Goal: Task Accomplishment & Management: Use online tool/utility

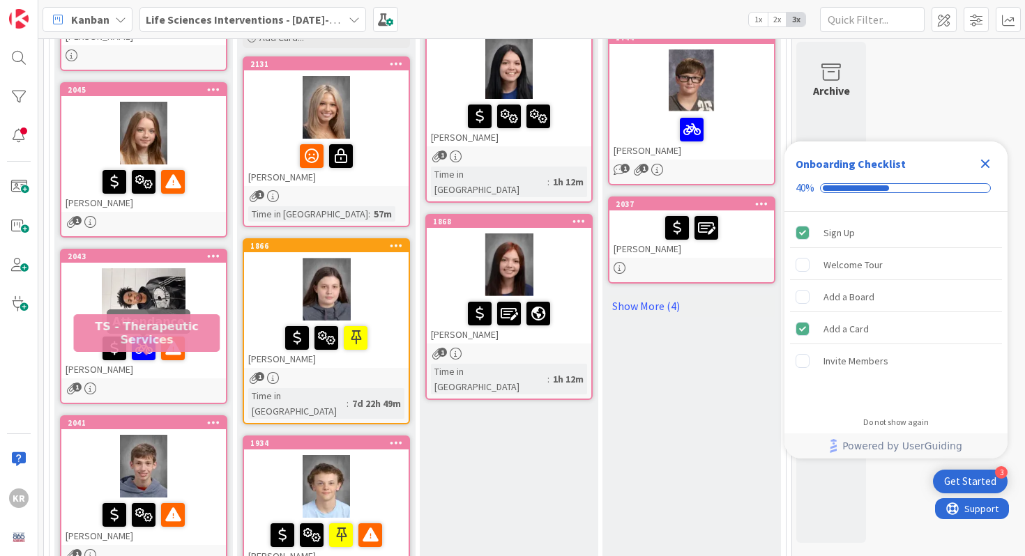
scroll to position [459, 0]
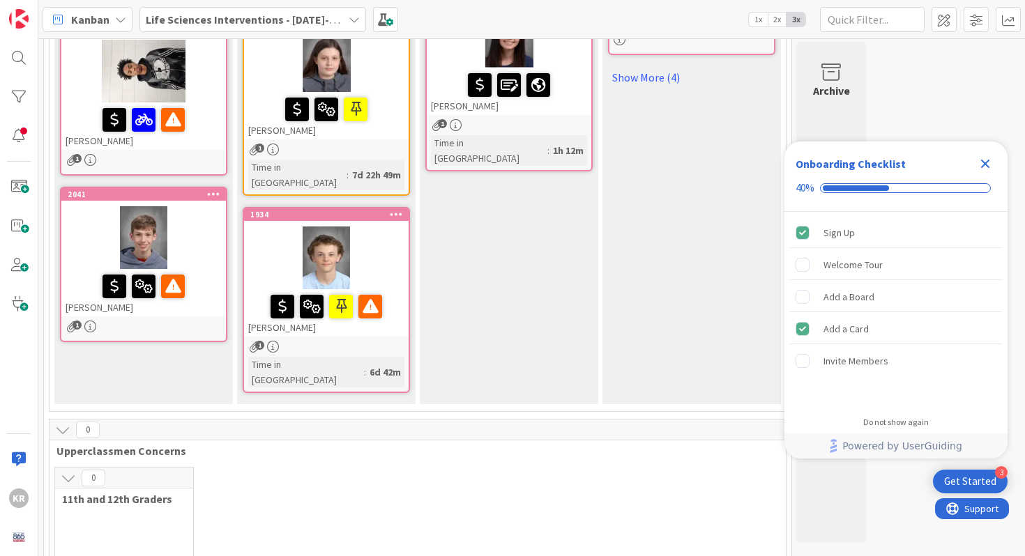
click at [211, 238] on div at bounding box center [143, 237] width 165 height 63
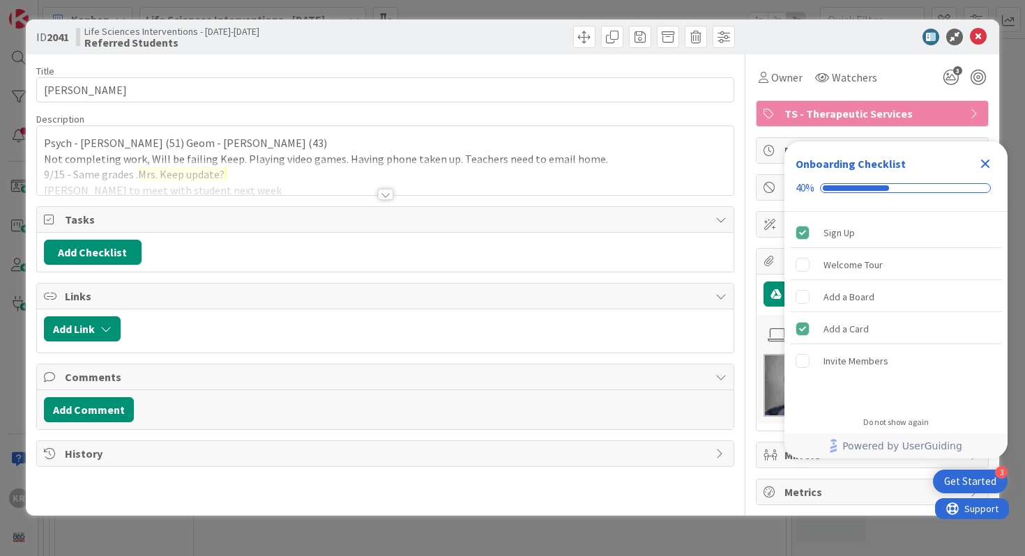
click at [36, 218] on div "Tasks Add Checklist" at bounding box center [385, 239] width 698 height 66
click at [409, 198] on div "Title 15 / 128 Skyler Sammons Description KR Kailey Ryan just joined Psych - St…" at bounding box center [385, 279] width 698 height 451
click at [385, 192] on div at bounding box center [385, 194] width 15 height 11
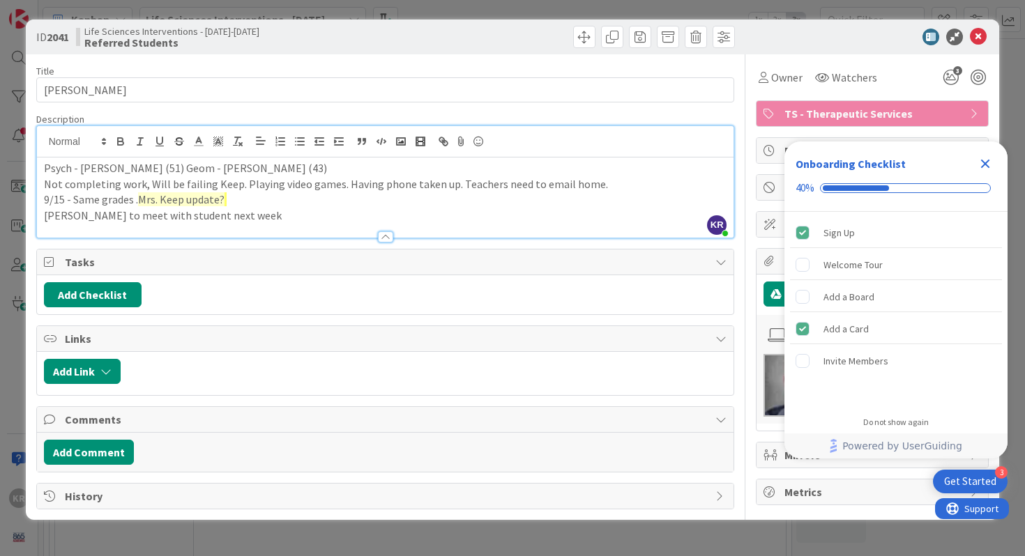
click at [355, 211] on p "Brad to meet with student next week" at bounding box center [385, 216] width 683 height 16
click at [183, 212] on p "Brad to meet with student next week" at bounding box center [385, 216] width 683 height 16
click at [979, 165] on icon "Close Checklist" at bounding box center [985, 163] width 17 height 17
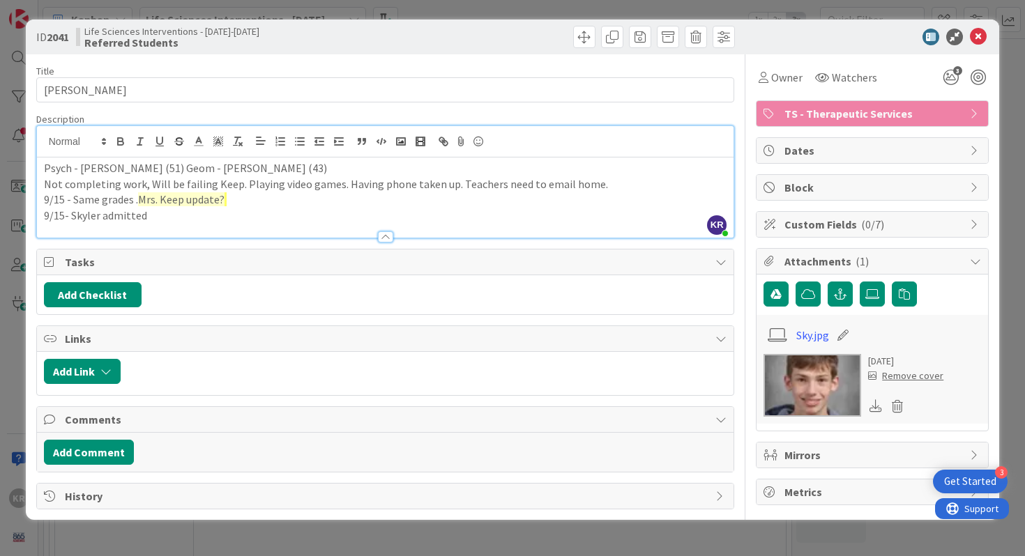
drag, startPoint x: 71, startPoint y: 217, endPoint x: 148, endPoint y: 215, distance: 76.7
click at [148, 215] on p "9/15- Skyler admitted" at bounding box center [385, 216] width 683 height 16
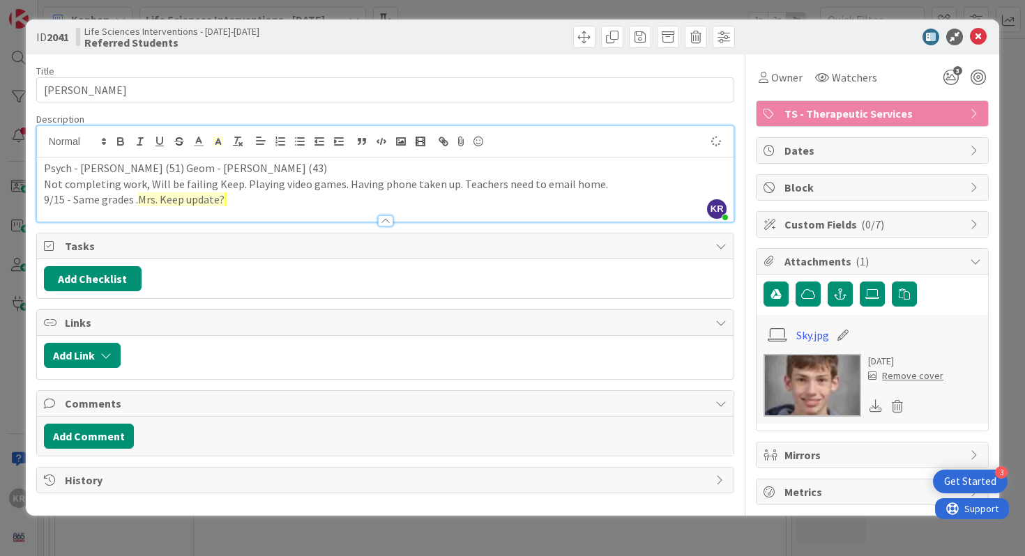
click at [201, 198] on span "Mrs. Keep update?" at bounding box center [181, 199] width 86 height 14
click at [233, 202] on p "9/15 - Same grades . Mrs. Keep update?" at bounding box center [385, 200] width 683 height 16
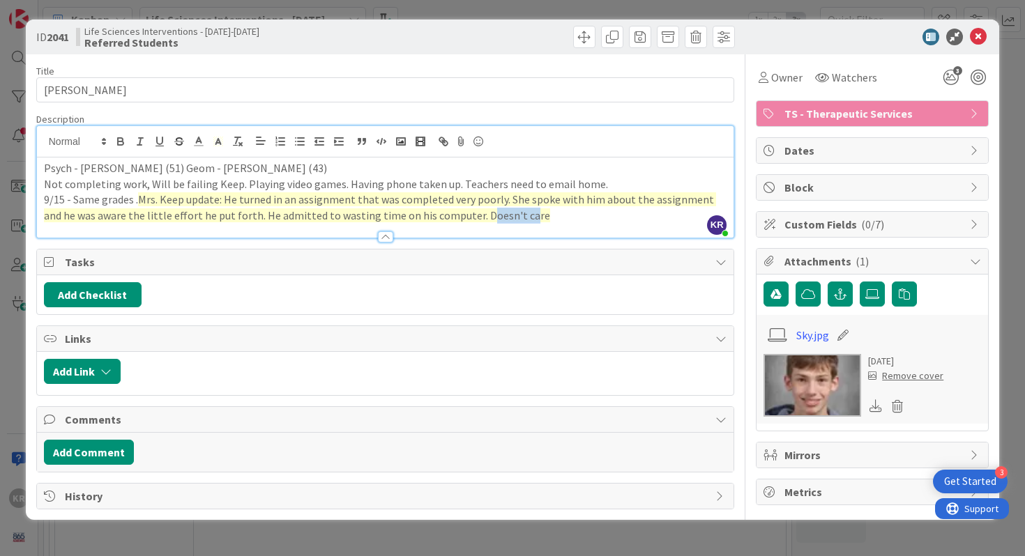
drag, startPoint x: 454, startPoint y: 218, endPoint x: 501, endPoint y: 217, distance: 46.7
click at [501, 218] on span "Mrs. Keep update: He turned in an assignment that was completed very poorly. Sh…" at bounding box center [380, 207] width 672 height 30
click at [501, 217] on span "Mrs. Keep update: He turned in an assignment that was completed very poorly. Sh…" at bounding box center [380, 207] width 672 height 30
drag, startPoint x: 522, startPoint y: 217, endPoint x: 454, endPoint y: 219, distance: 68.3
click at [454, 219] on p "9/15 - Same grades . Mrs. Keep update: He turned in an assignment that was comp…" at bounding box center [385, 207] width 683 height 31
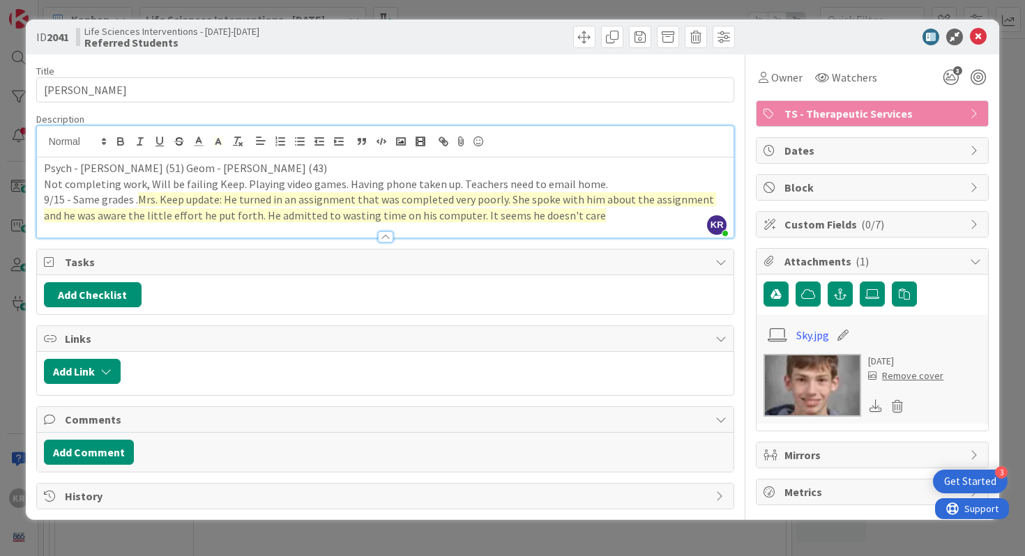
drag, startPoint x: 450, startPoint y: 220, endPoint x: 572, endPoint y: 218, distance: 122.7
click at [572, 218] on p "9/15 - Same grades . Mrs. Keep update: He turned in an assignment that was comp…" at bounding box center [385, 207] width 683 height 31
drag, startPoint x: 572, startPoint y: 218, endPoint x: 450, endPoint y: 218, distance: 122.7
click at [450, 218] on p "9/15 - Same grades . Mrs. Keep update: He turned in an assignment that was comp…" at bounding box center [385, 207] width 683 height 31
click at [116, 148] on button "button" at bounding box center [121, 141] width 20 height 17
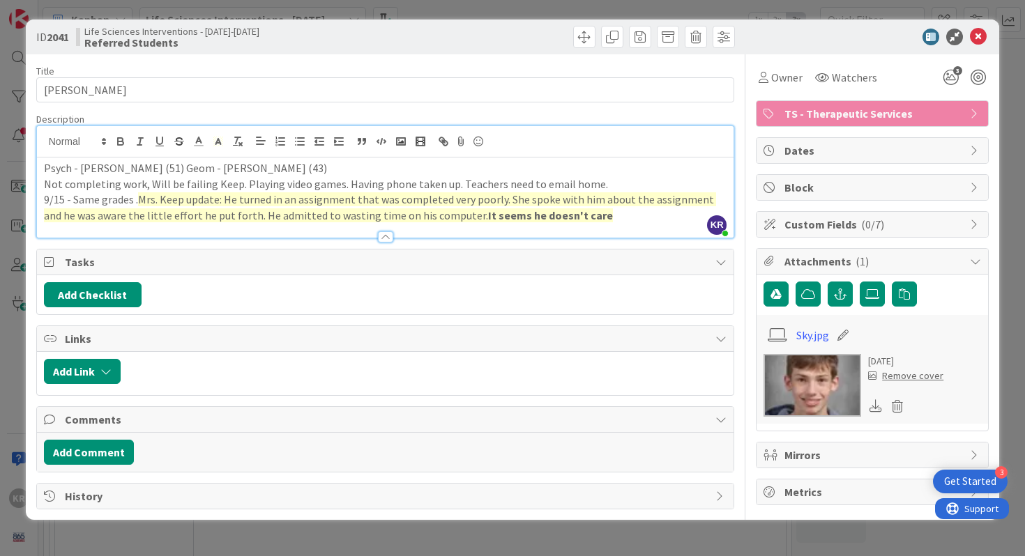
click at [554, 204] on span "Mrs. Keep update: He turned in an assignment that was completed very poorly. Sh…" at bounding box center [380, 207] width 672 height 30
click at [596, 224] on div at bounding box center [385, 230] width 697 height 15
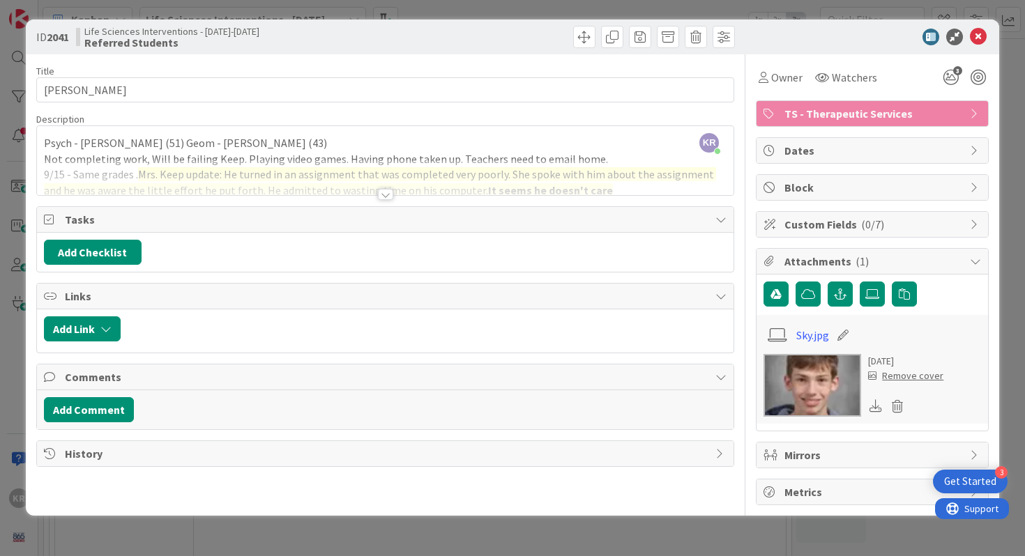
click at [564, 179] on div at bounding box center [385, 178] width 697 height 36
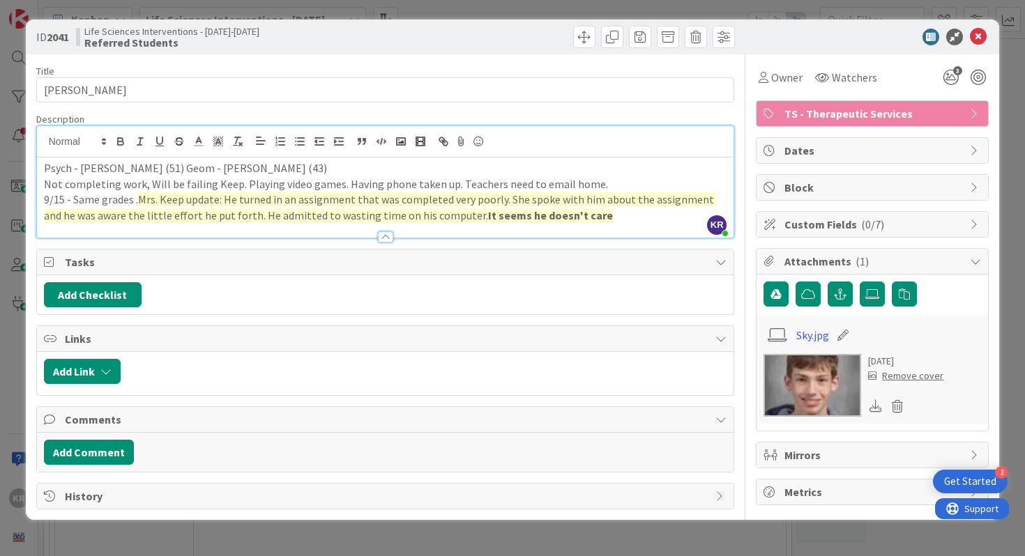
click at [583, 224] on div at bounding box center [385, 230] width 697 height 15
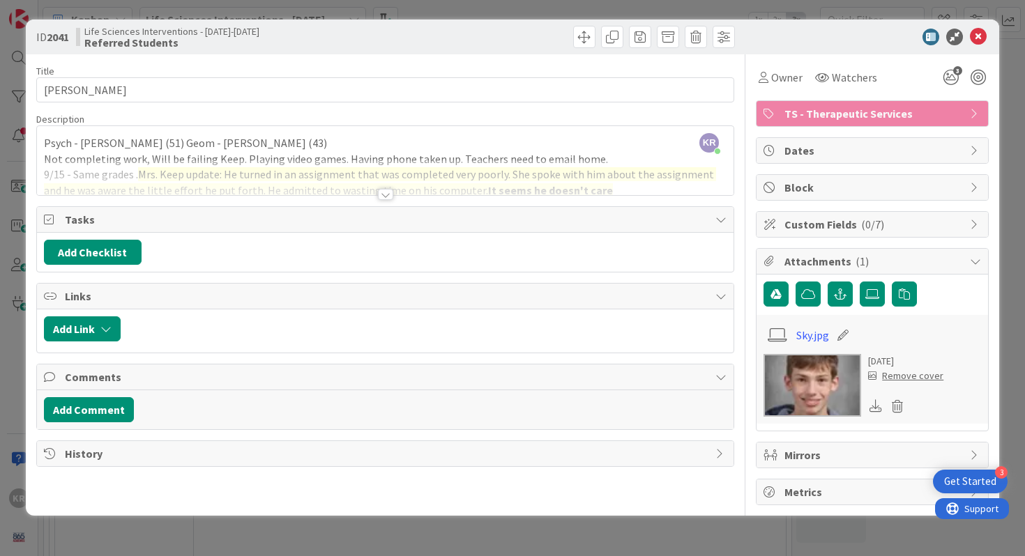
click at [563, 182] on div at bounding box center [385, 178] width 697 height 36
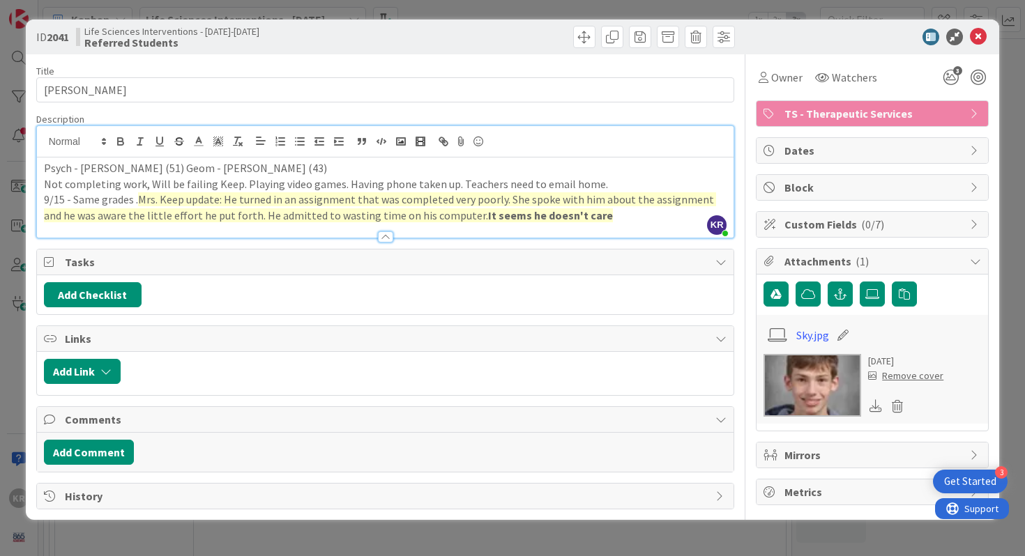
click at [586, 216] on p "9/15 - Same grades . Mrs. Keep update: He turned in an assignment that was comp…" at bounding box center [385, 207] width 683 height 31
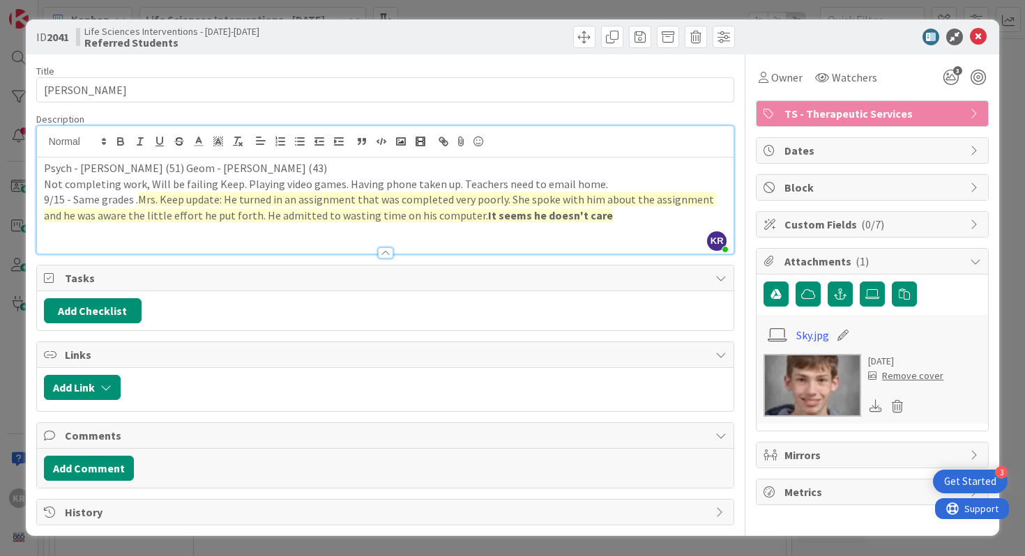
click at [8, 179] on div "ID 2041 Life Sciences Interventions - 2025-2026 Referred Students Title 15 / 12…" at bounding box center [512, 278] width 1025 height 556
